Goal: Information Seeking & Learning: Learn about a topic

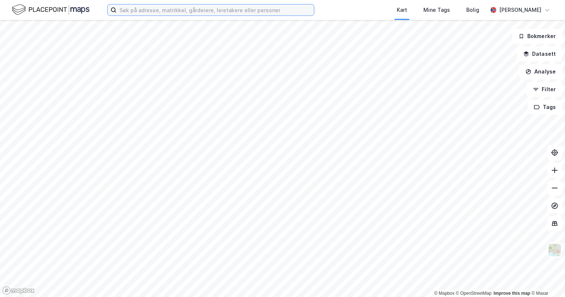
click at [145, 10] on input at bounding box center [214, 9] width 197 height 11
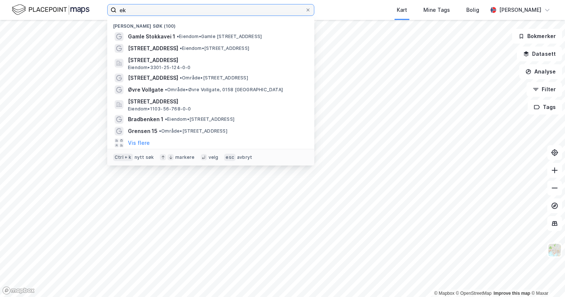
type input "e"
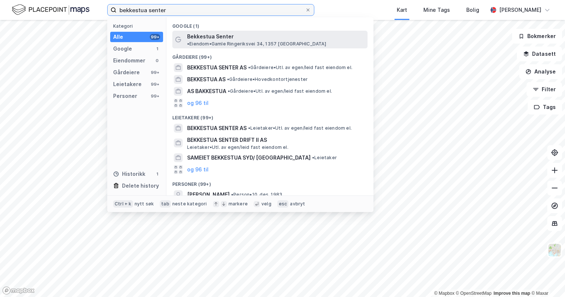
type input "bekkestua senter"
click at [192, 33] on span "Bekkestua Senter" at bounding box center [210, 36] width 47 height 9
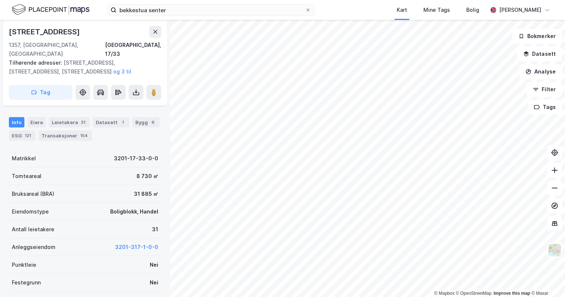
scroll to position [185, 0]
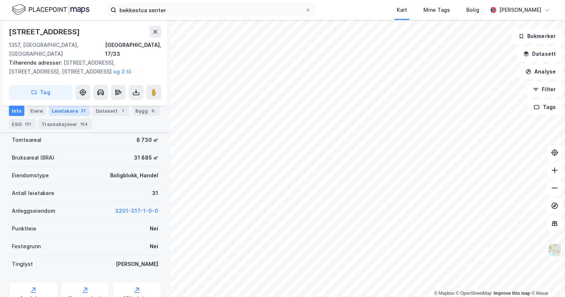
click at [66, 113] on div "Leietakere 31" at bounding box center [69, 111] width 41 height 10
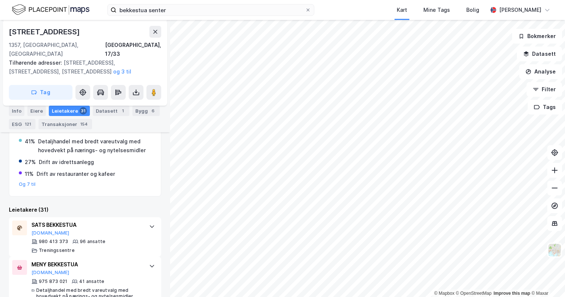
scroll to position [259, 0]
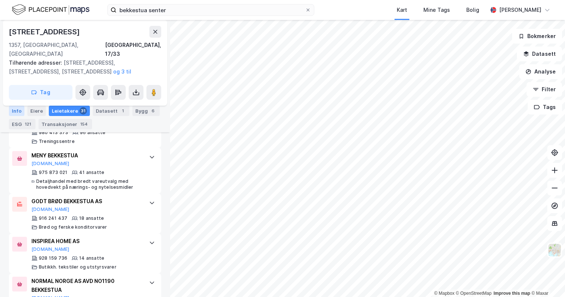
click at [19, 108] on div "Info" at bounding box center [17, 111] width 16 height 10
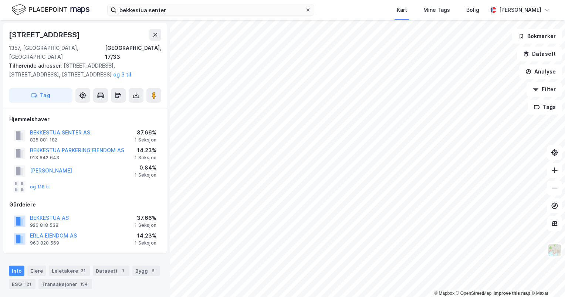
drag, startPoint x: 68, startPoint y: 124, endPoint x: 94, endPoint y: 128, distance: 25.8
click at [94, 128] on div "BEKKESTUA SENTER AS 825 881 182 37.66% 1 Seksjon" at bounding box center [85, 136] width 152 height 18
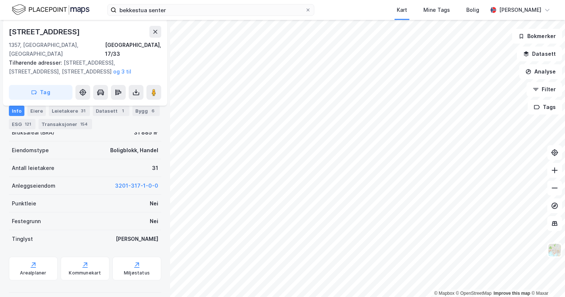
scroll to position [148, 0]
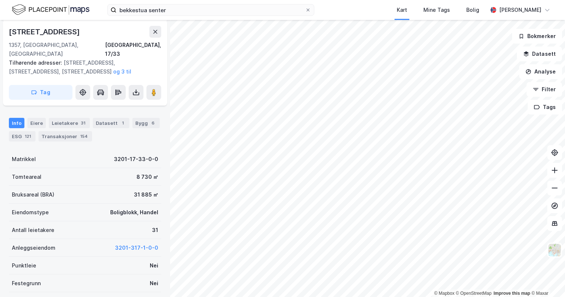
click at [136, 120] on div "Info [PERSON_NAME] 31 Datasett 1 Bygg 6 ESG 121 Transaksjoner 154" at bounding box center [85, 130] width 152 height 24
click at [138, 118] on div "Bygg 6" at bounding box center [145, 123] width 27 height 10
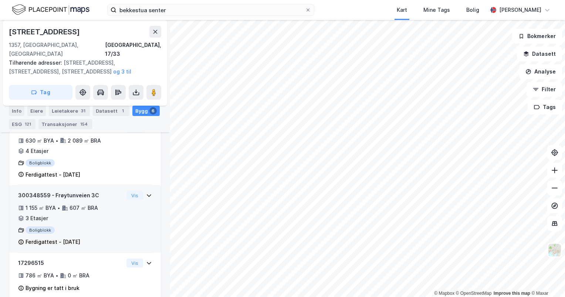
scroll to position [433, 0]
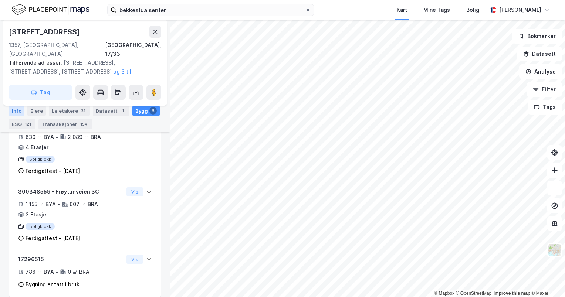
click at [22, 113] on div "Info" at bounding box center [17, 111] width 16 height 10
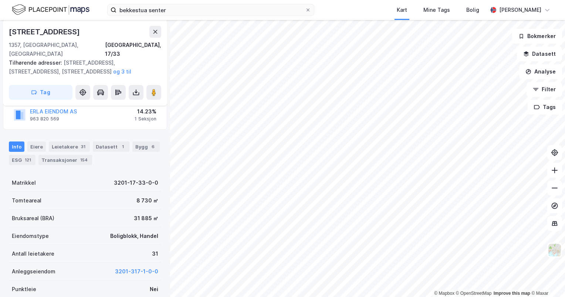
scroll to position [120, 0]
